Goal: Task Accomplishment & Management: Manage account settings

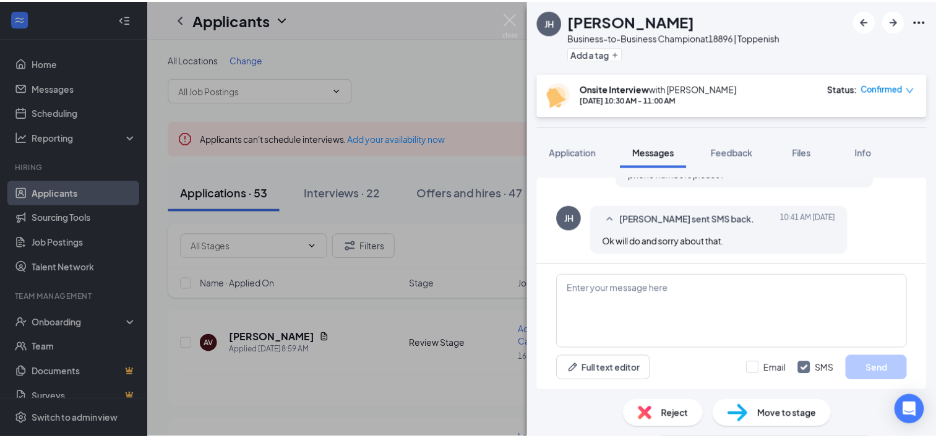
scroll to position [645, 0]
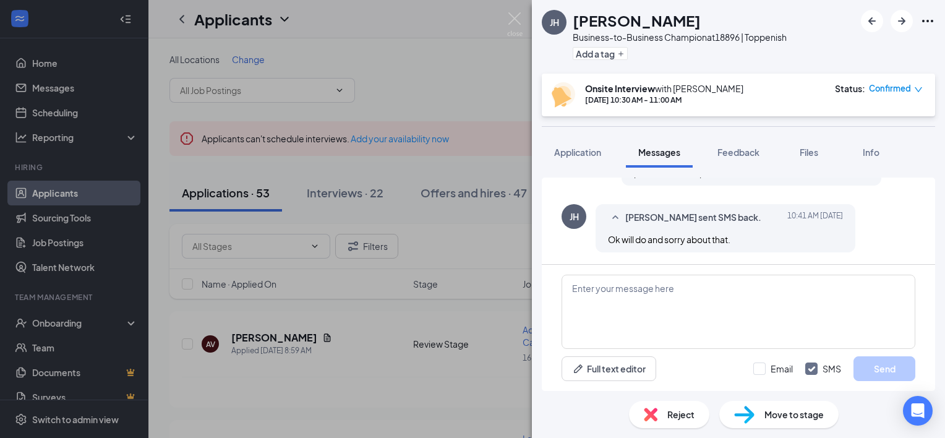
click at [456, 220] on div "JH Joe Hernandez Business-to-Business Champion at 18896 | Toppenish Add a tag O…" at bounding box center [472, 219] width 945 height 438
click at [463, 245] on div "JH Joe Hernandez Business-to-Business Champion at 18896 | Toppenish Add a tag O…" at bounding box center [472, 219] width 945 height 438
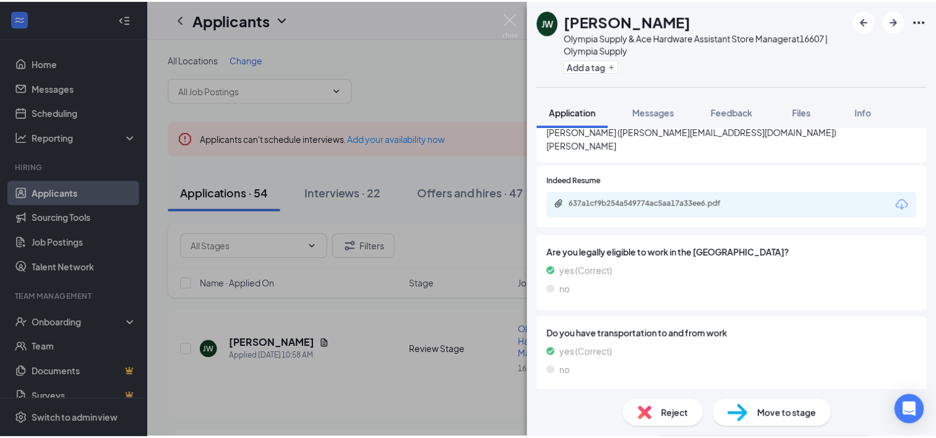
scroll to position [804, 0]
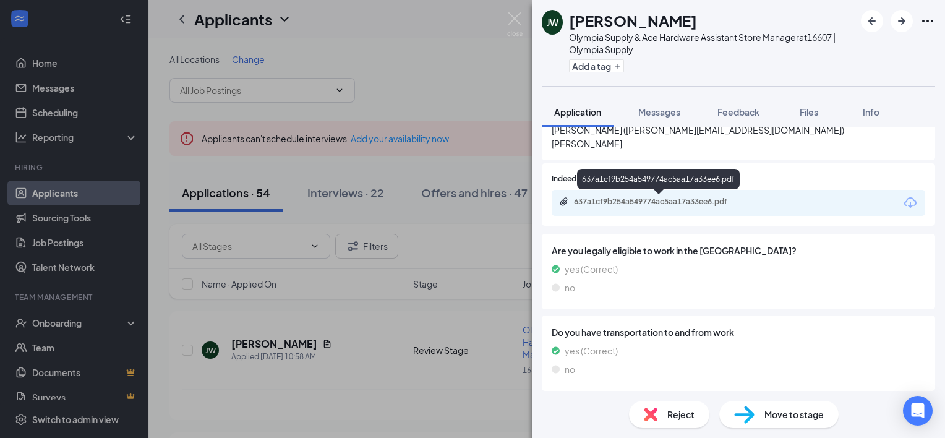
click at [675, 200] on div "637a1cf9b254a549774ac5aa17a33ee6.pdf" at bounding box center [660, 202] width 173 height 10
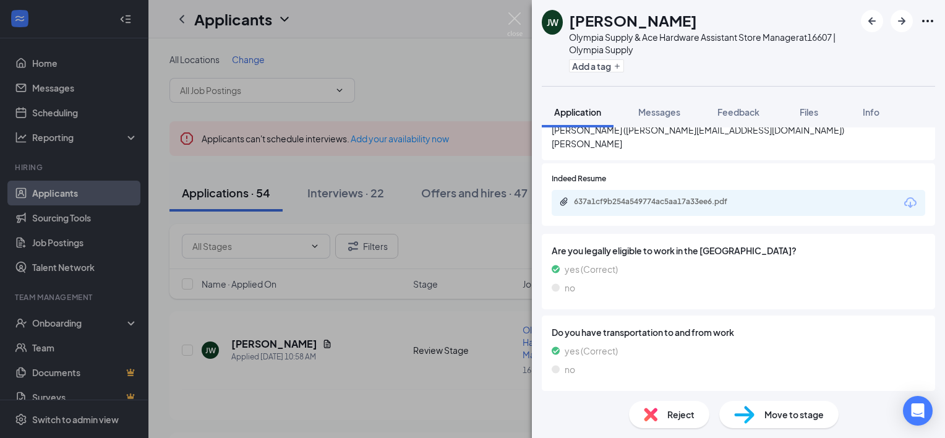
click at [416, 72] on div "[PERSON_NAME] Jaxx [PERSON_NAME] Supply & Ace Hardware Assistant Store Manager …" at bounding box center [472, 219] width 945 height 438
